Goal: Task Accomplishment & Management: Use online tool/utility

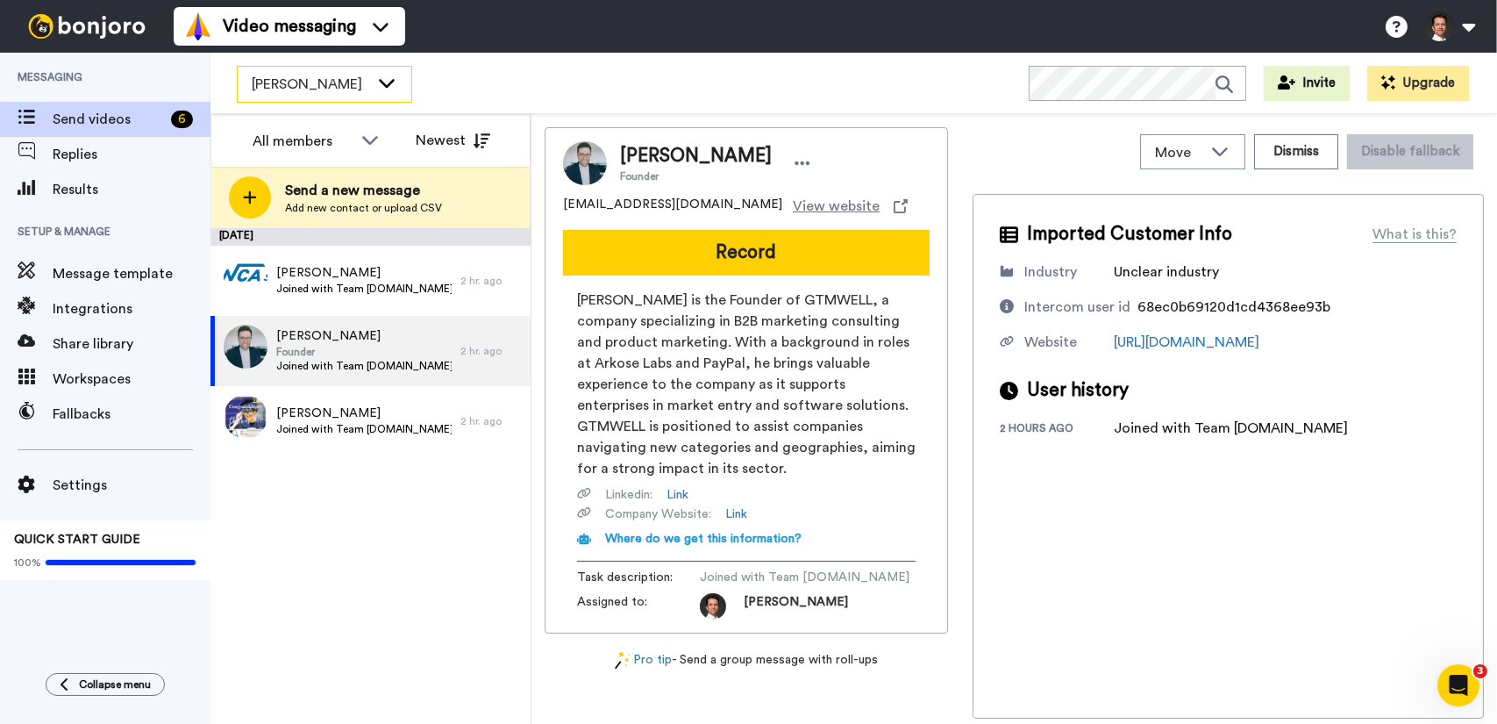
click at [323, 97] on div "[PERSON_NAME]" at bounding box center [325, 84] width 174 height 35
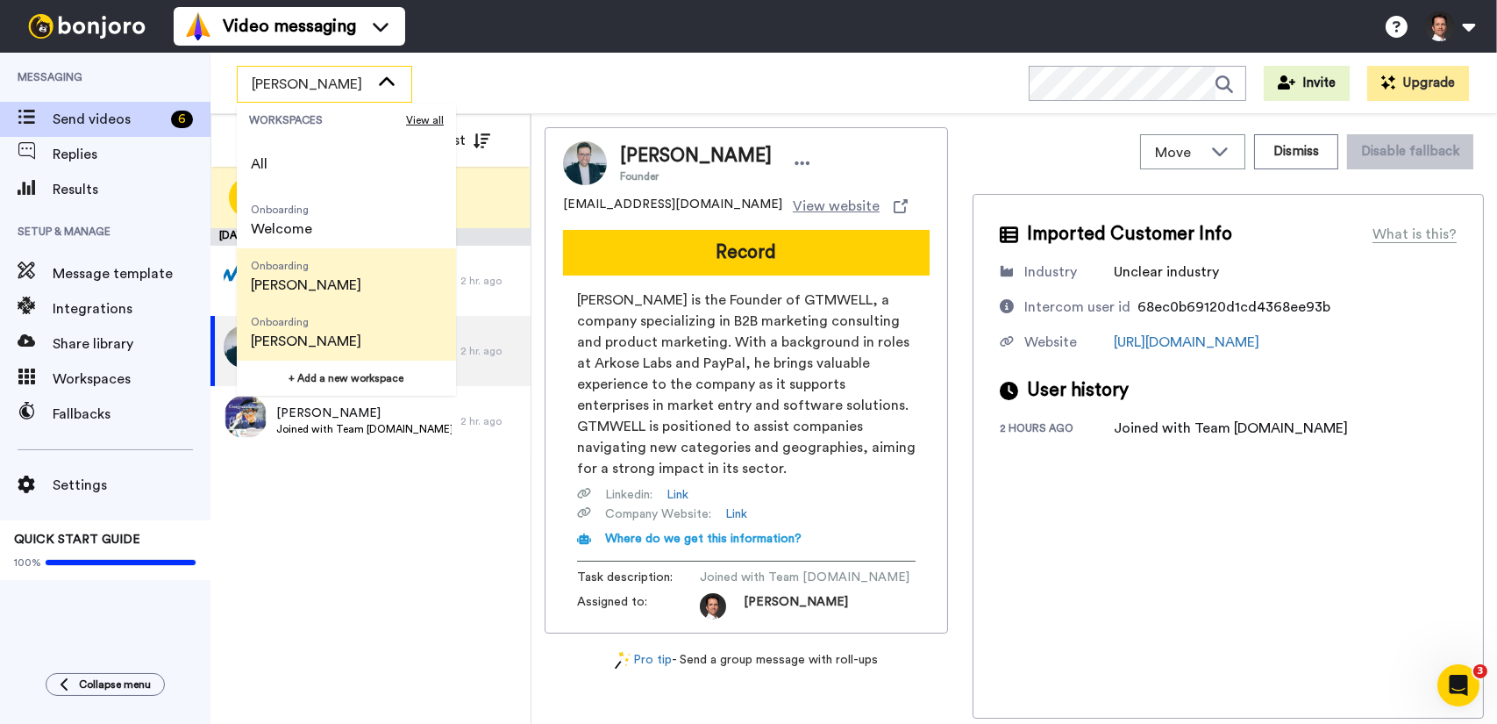
click at [327, 283] on li "Onboarding Bruno" at bounding box center [346, 276] width 219 height 56
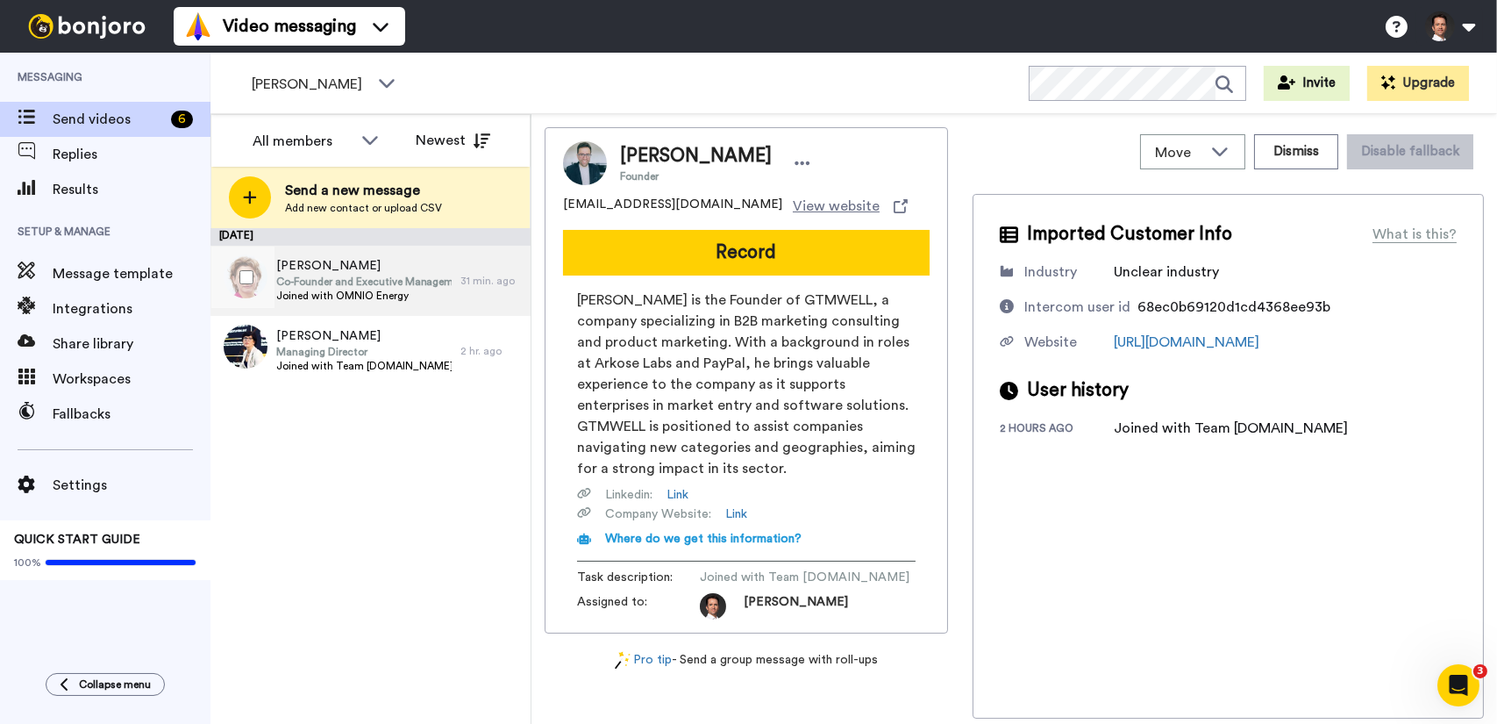
click at [377, 299] on span "Joined with OMNIO Energy" at bounding box center [363, 296] width 175 height 14
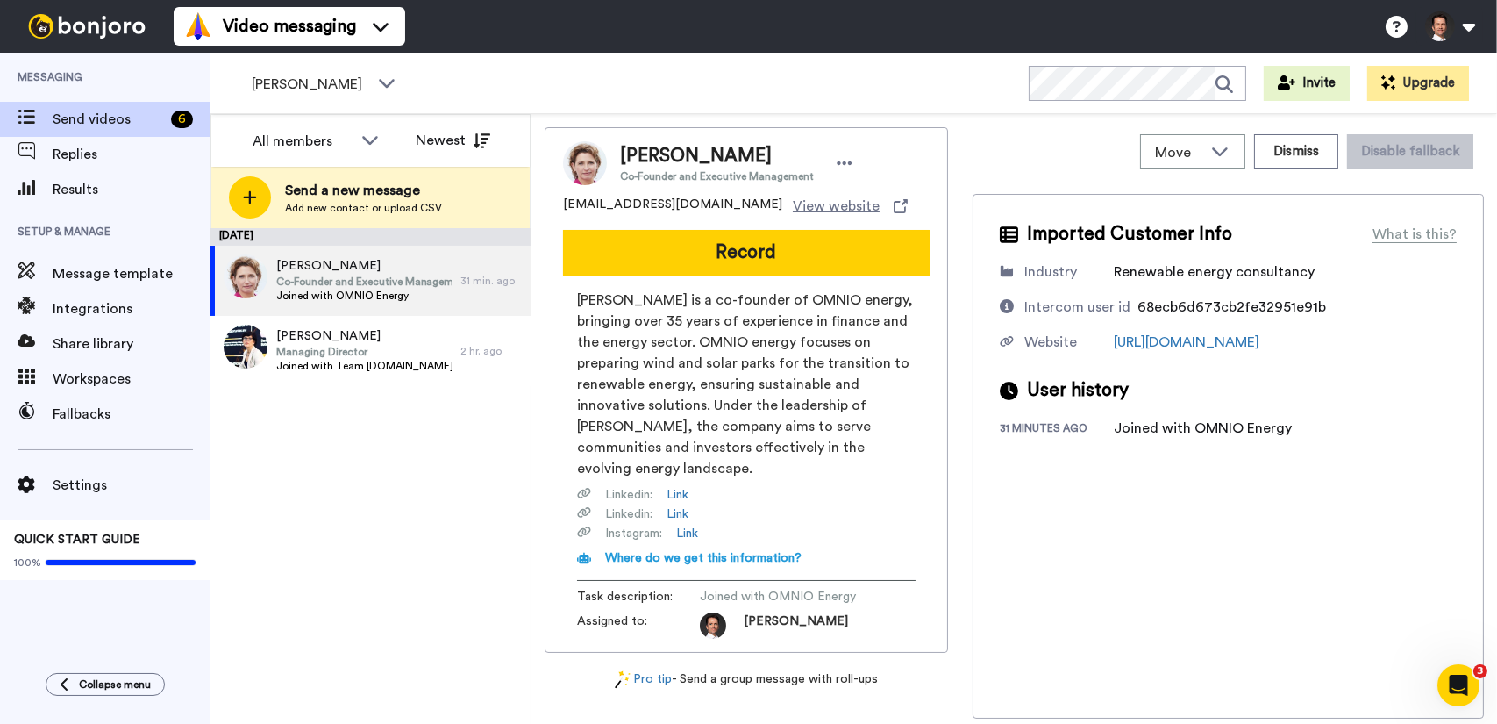
drag, startPoint x: 788, startPoint y: 157, endPoint x: 621, endPoint y: 156, distance: 166.7
click at [621, 156] on span "[PERSON_NAME]" at bounding box center [717, 156] width 194 height 26
copy span "[PERSON_NAME]"
click at [684, 490] on link "Link" at bounding box center [678, 495] width 22 height 18
click at [905, 473] on span "[PERSON_NAME] is a co-founder of OMNIO energy, bringing over 35 years of experi…" at bounding box center [746, 383] width 339 height 189
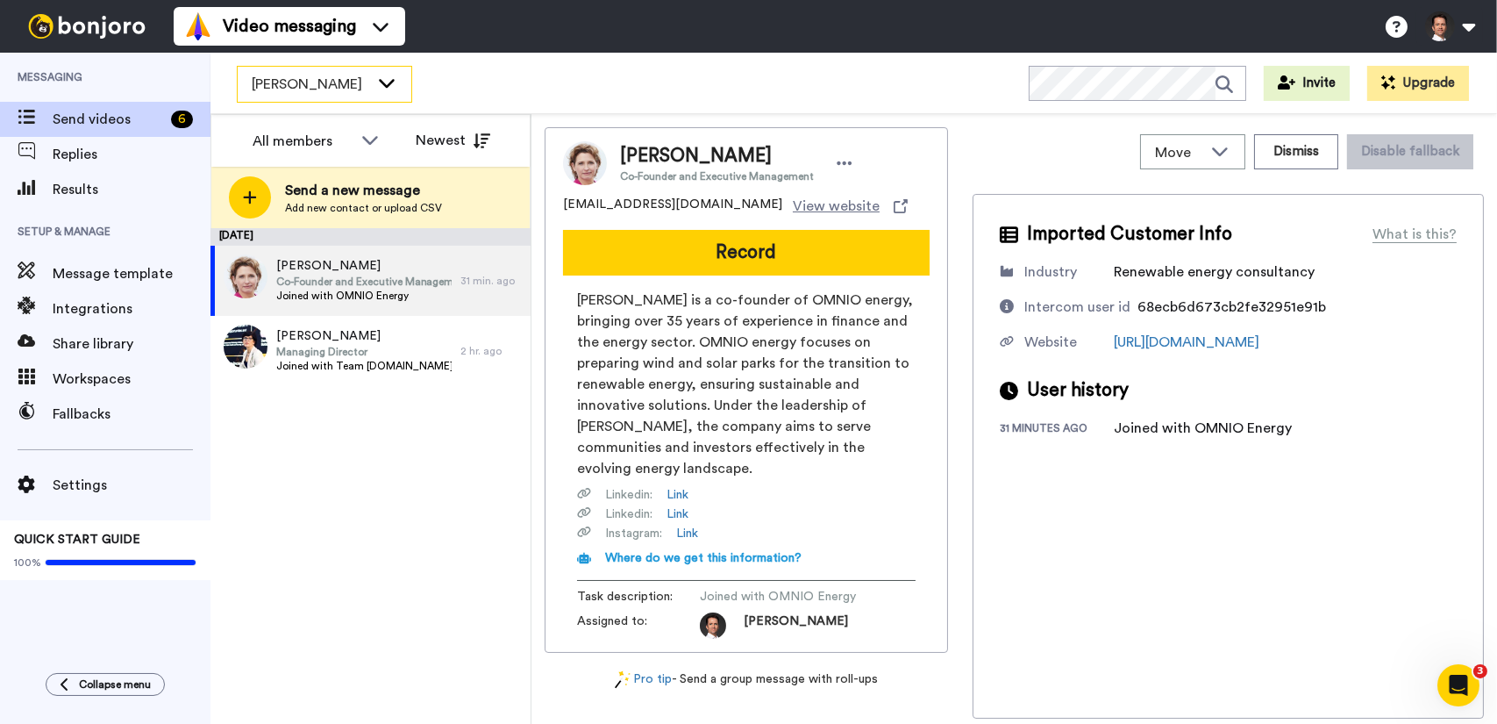
click at [387, 85] on icon at bounding box center [387, 83] width 16 height 9
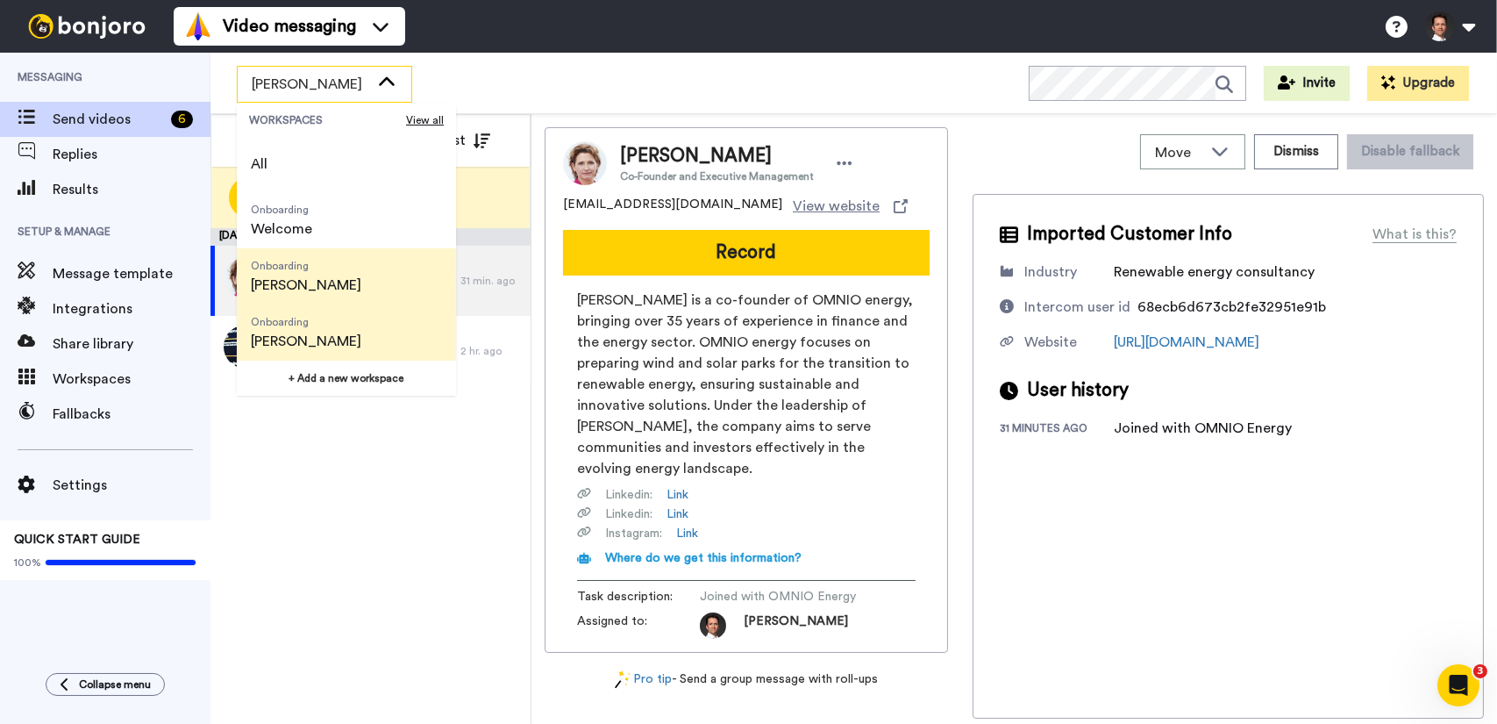
click at [352, 319] on li "Onboarding Francesca" at bounding box center [346, 332] width 219 height 56
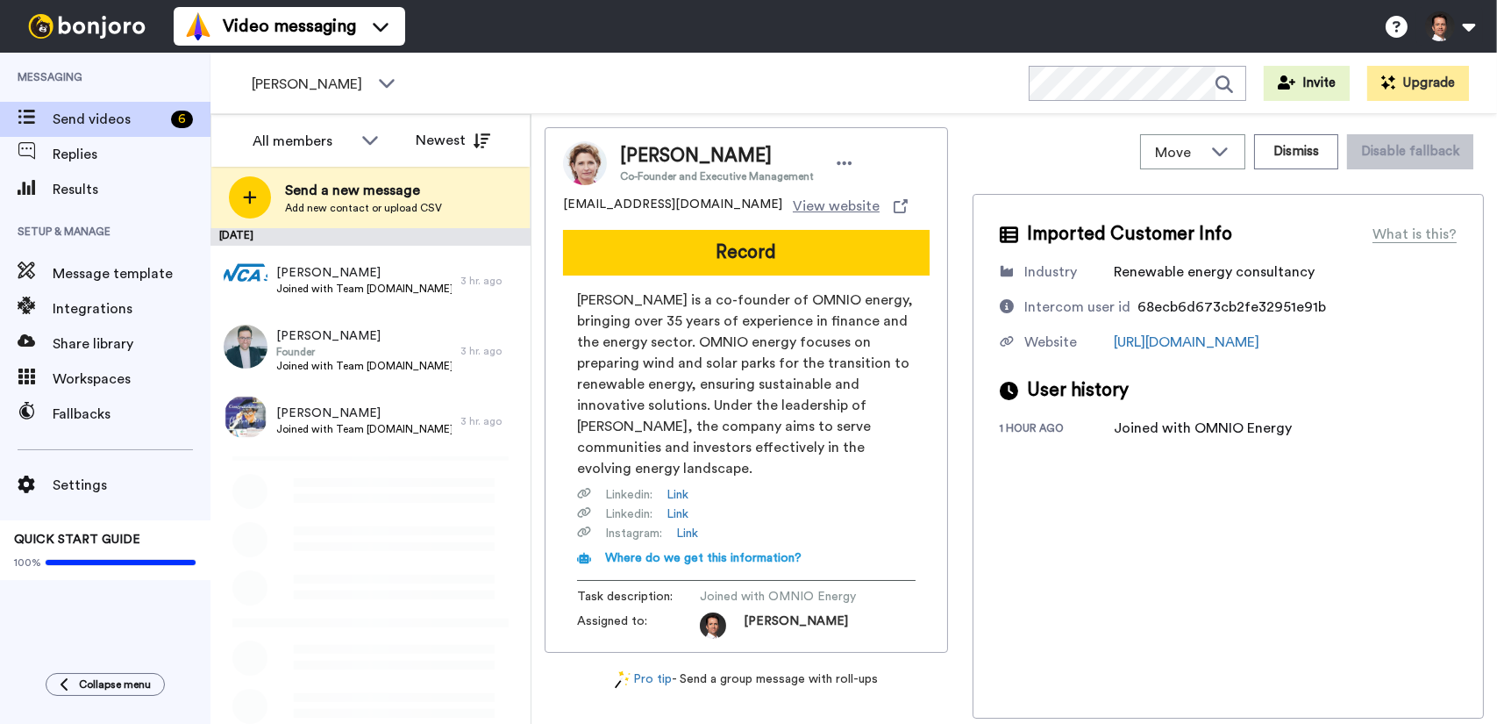
click at [344, 83] on span "[PERSON_NAME]" at bounding box center [311, 84] width 118 height 21
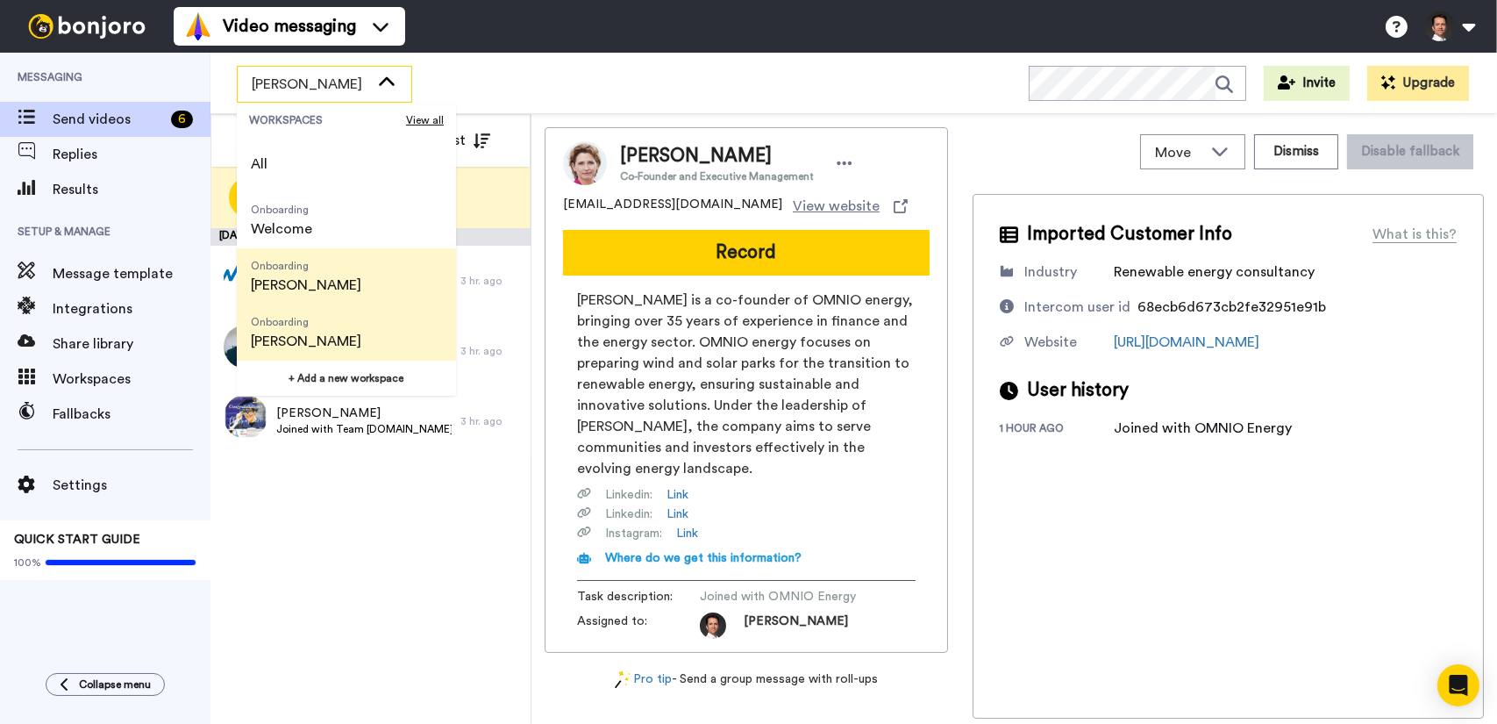
click at [307, 279] on span "[PERSON_NAME]" at bounding box center [306, 285] width 111 height 21
